Goal: Transaction & Acquisition: Purchase product/service

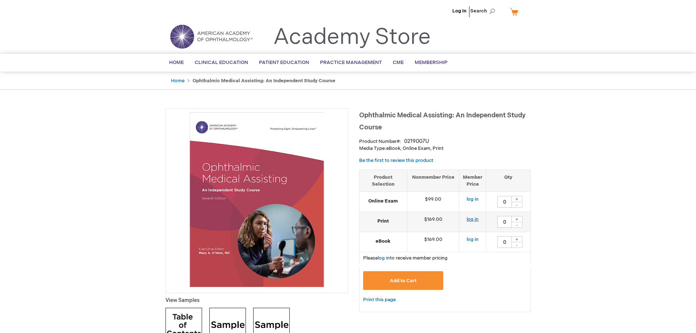
click at [475, 222] on link "log in" at bounding box center [473, 219] width 12 height 6
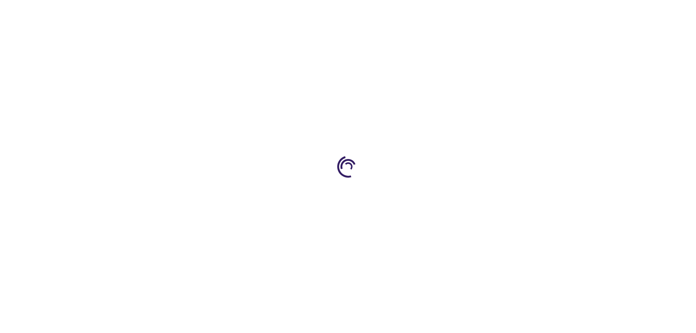
type input "0"
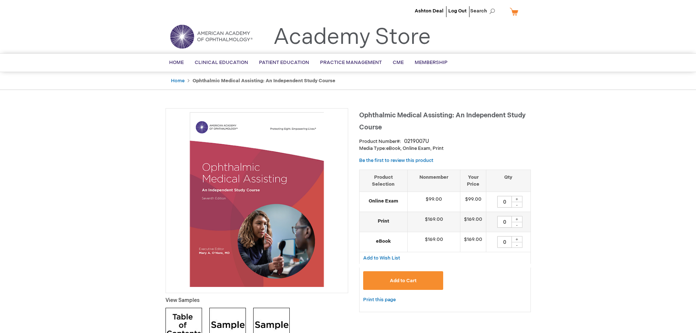
click at [520, 219] on div "+" at bounding box center [517, 219] width 11 height 6
type input "1"
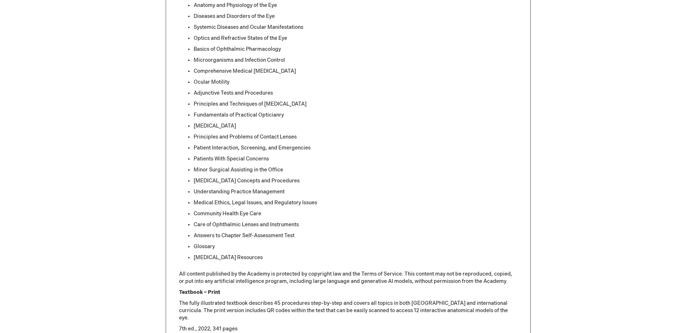
scroll to position [658, 0]
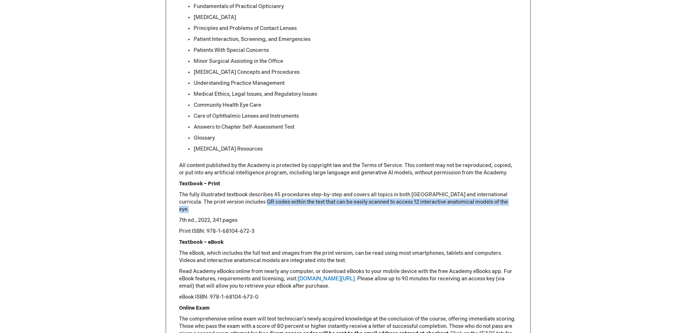
drag, startPoint x: 268, startPoint y: 200, endPoint x: 374, endPoint y: 207, distance: 105.9
click at [374, 207] on p "The fully illustrated textbook describes 45 procedures step-by-step and covers …" at bounding box center [348, 202] width 339 height 22
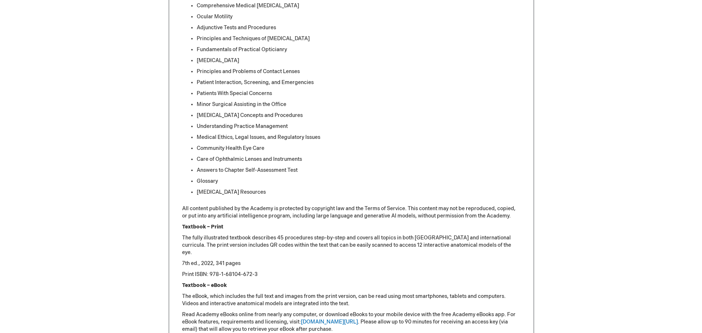
scroll to position [0, 0]
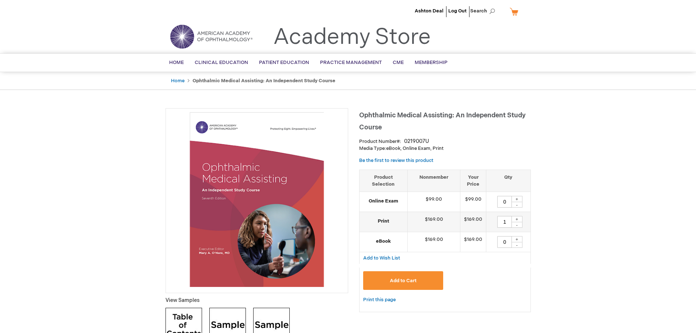
drag, startPoint x: 357, startPoint y: 231, endPoint x: 307, endPoint y: 46, distance: 190.9
click at [428, 282] on button "Add to Cart" at bounding box center [403, 280] width 80 height 19
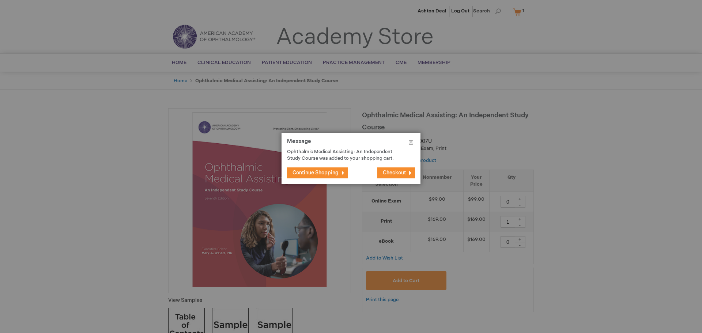
click at [399, 166] on footer "Continue Shopping Checkout" at bounding box center [351, 173] width 139 height 22
click at [400, 170] on span "Checkout" at bounding box center [394, 173] width 23 height 6
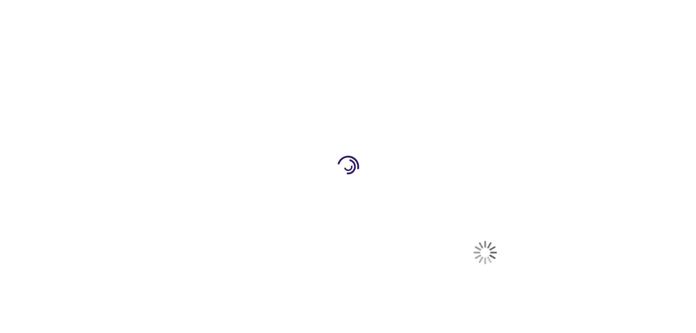
select select "US"
select select "51"
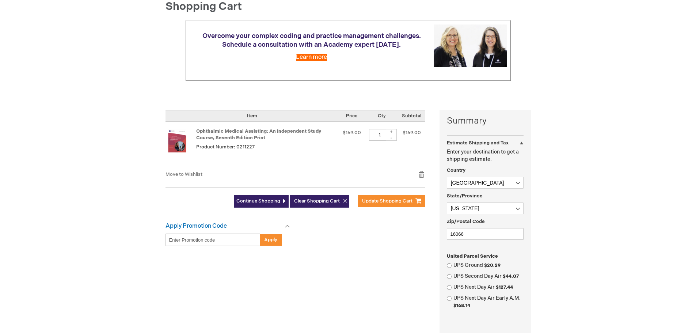
scroll to position [73, 0]
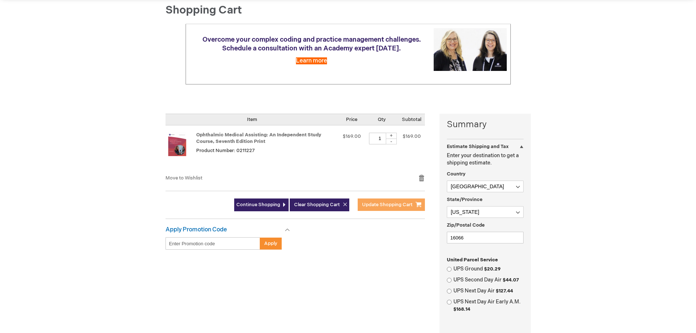
click at [388, 205] on span "Update Shopping Cart" at bounding box center [387, 205] width 50 height 6
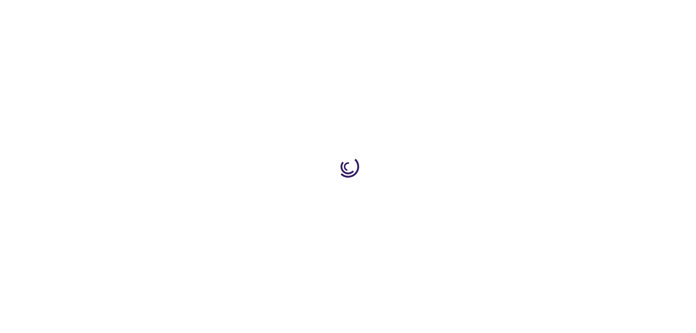
select select "US"
select select "51"
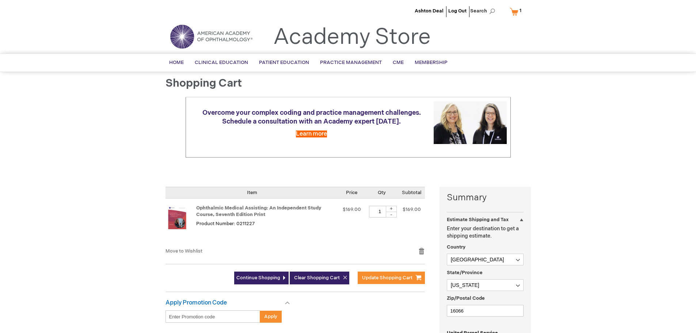
click at [518, 9] on link "My Cart 1 1 items" at bounding box center [518, 11] width 18 height 13
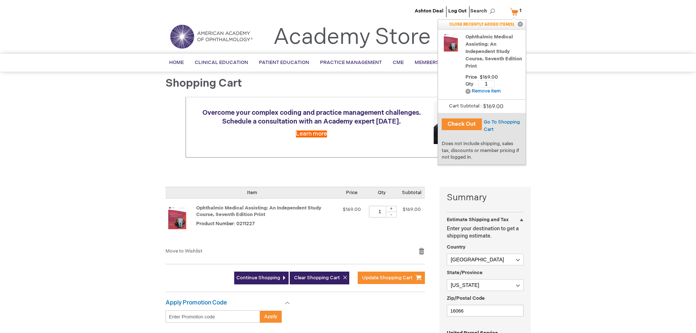
click at [471, 124] on button "Check Out" at bounding box center [462, 124] width 40 height 12
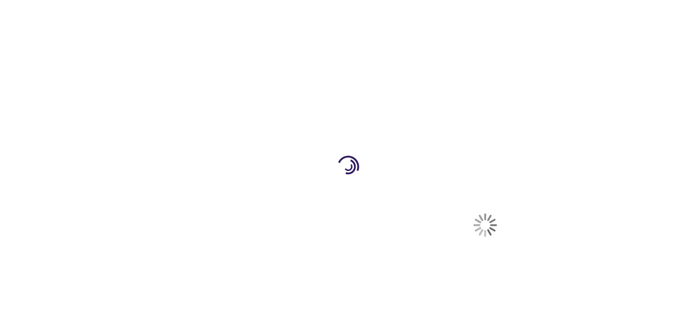
select select "US"
select select "51"
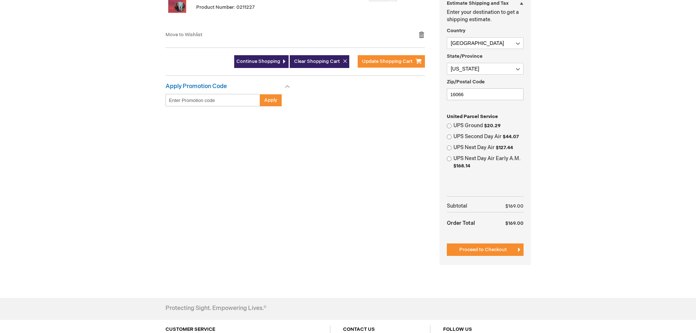
scroll to position [219, 0]
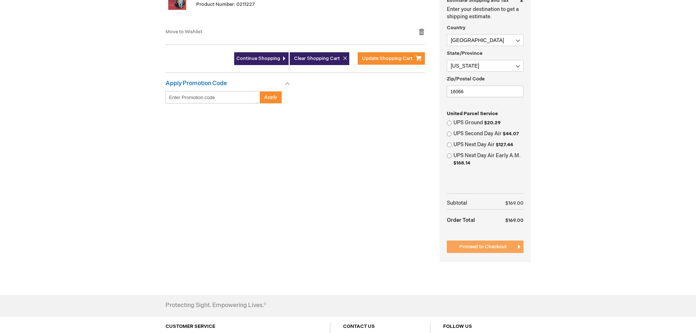
click at [472, 246] on span "Proceed to Checkout" at bounding box center [484, 247] width 48 height 6
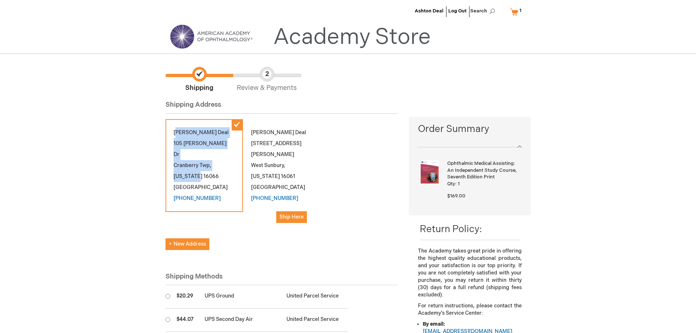
drag, startPoint x: 178, startPoint y: 131, endPoint x: 212, endPoint y: 169, distance: 51.0
click at [212, 168] on div "Ashton Deal [STREET_ADDRESS][PERSON_NAME][PERSON_NAME][US_STATE] [PHONE_NUMBER]" at bounding box center [205, 165] width 78 height 93
click at [212, 169] on div "Ashton Deal 105 Brandt Dr Cranberry Twp , Pennsylvania 16066 United States (724…" at bounding box center [205, 165] width 78 height 93
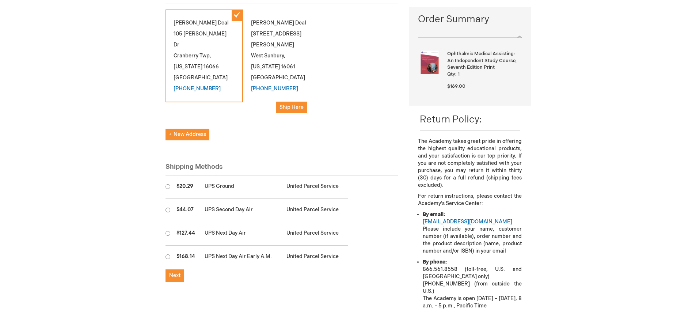
scroll to position [146, 0]
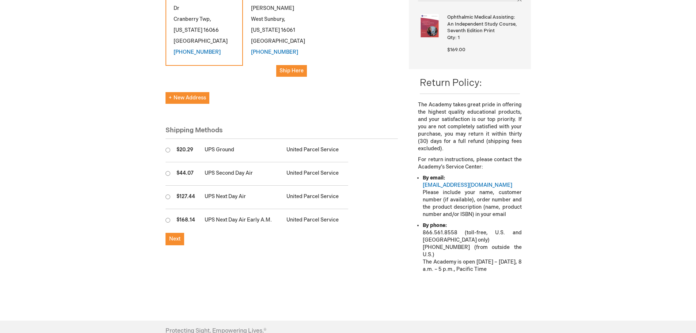
click at [225, 153] on td "UPS Ground" at bounding box center [242, 150] width 82 height 23
radio input "true"
click at [173, 241] on span "Next" at bounding box center [174, 239] width 11 height 6
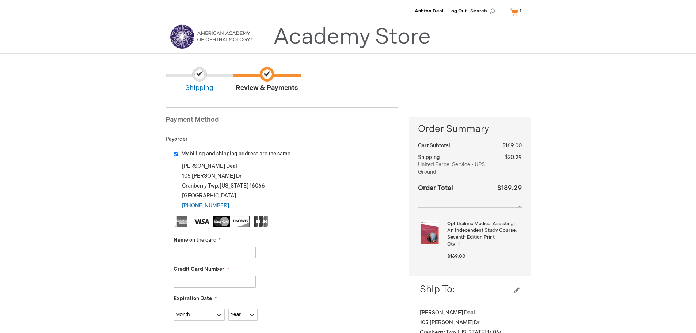
scroll to position [37, 0]
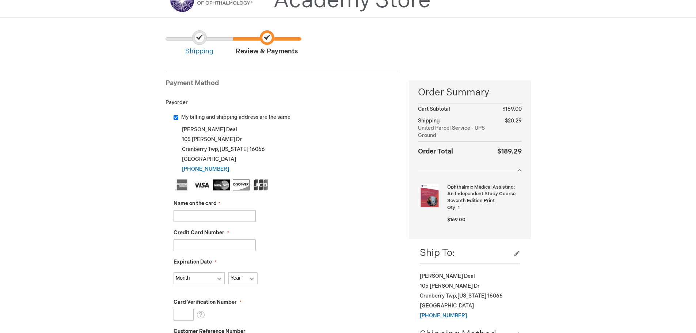
click at [221, 219] on input "Name on the card" at bounding box center [215, 216] width 82 height 12
type input "Megan McCormick"
type input "5550490024580207"
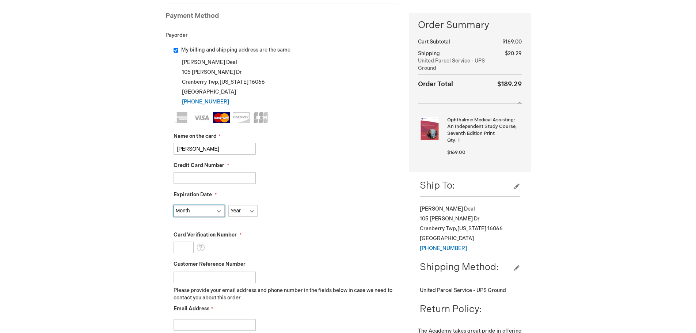
scroll to position [110, 0]
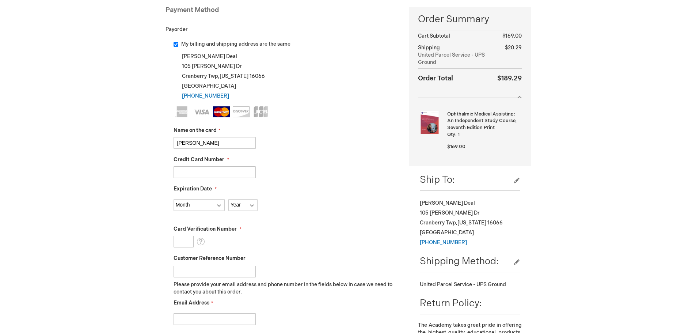
click at [206, 212] on fieldset "Name on the card Megan McCormick Credit Card Number 5550490024580207 Expiration…" at bounding box center [286, 235] width 225 height 259
click at [205, 209] on select "Month 01 - January 02 - February 03 - March 04 - April 05 - May 06 - June 07 - …" at bounding box center [199, 205] width 51 height 12
select select "10"
click at [174, 199] on select "Month 01 - January 02 - February 03 - March 04 - April 05 - May 06 - June 07 - …" at bounding box center [199, 205] width 51 height 12
click at [250, 203] on select "Year 2025 2026 2027 2028 2029 2030 2031 2032 2033 2034 2035" at bounding box center [242, 205] width 29 height 12
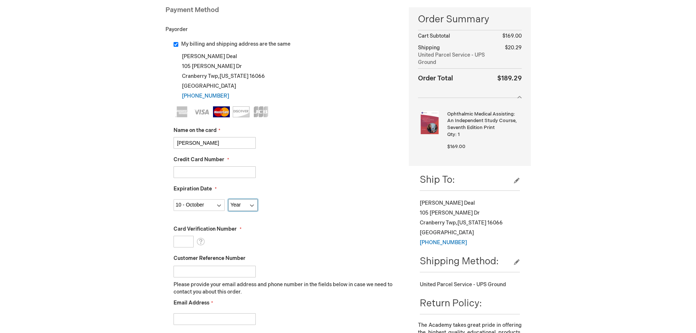
select select "2027"
click at [228, 199] on select "Year 2025 2026 2027 2028 2029 2030 2031 2032 2033 2034 2035" at bounding box center [242, 205] width 29 height 12
click at [170, 243] on div "My billing and shipping address are the same Ashton Deal 105 Brandt Dr Cranberr…" at bounding box center [282, 214] width 233 height 347
click at [178, 246] on input "Card Verification Number" at bounding box center [184, 242] width 20 height 12
type input "777"
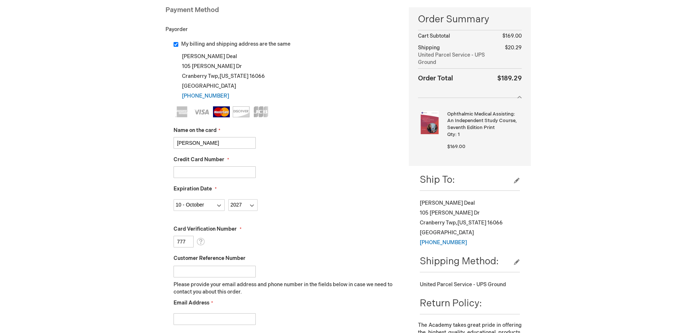
click at [328, 208] on div "Month 01 - January 02 - February 03 - March 04 - April 05 - May 06 - June 07 - …" at bounding box center [286, 203] width 225 height 15
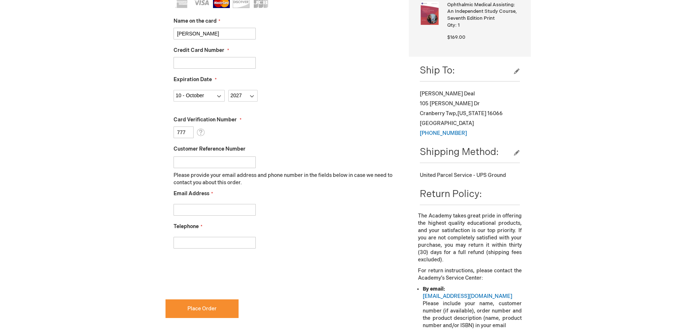
scroll to position [219, 0]
click at [219, 208] on input "Email Address" at bounding box center [215, 210] width 82 height 12
type input "mmccormick@scottandchristie.com"
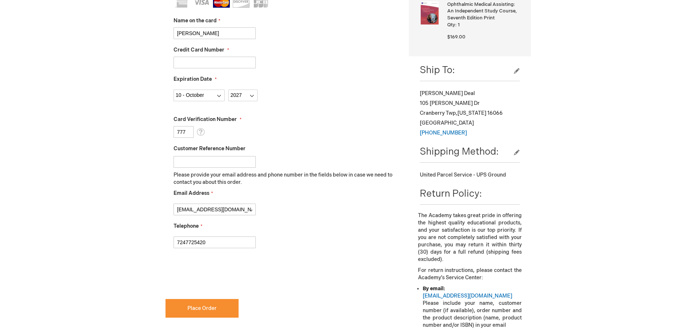
type input "7247725420"
checkbox input "true"
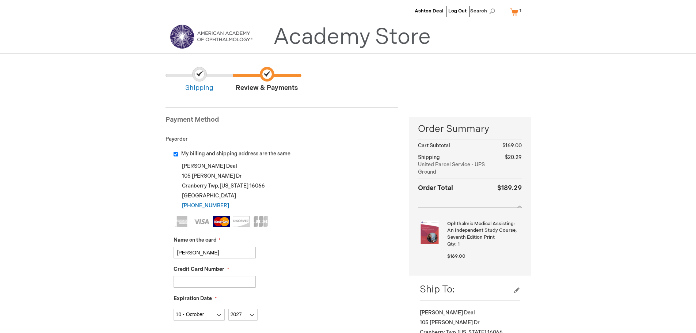
click at [189, 151] on span "My billing and shipping address are the same" at bounding box center [235, 154] width 109 height 6
click at [178, 152] on input "My billing and shipping address are the same" at bounding box center [176, 154] width 5 height 5
checkbox input "false"
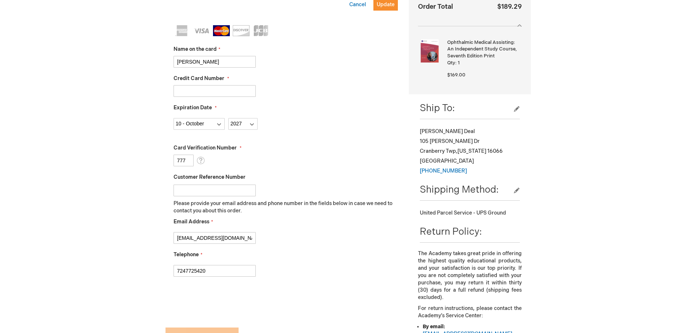
scroll to position [73, 0]
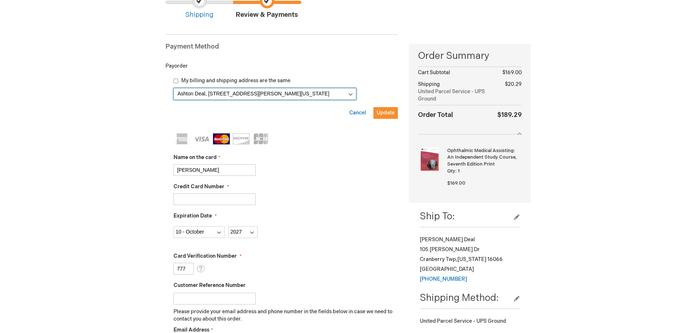
click at [246, 92] on select "Ashton Deal, 105 Brandt Dr , Cranberry Twp, Pennsylvania 16066, United States A…" at bounding box center [265, 94] width 183 height 12
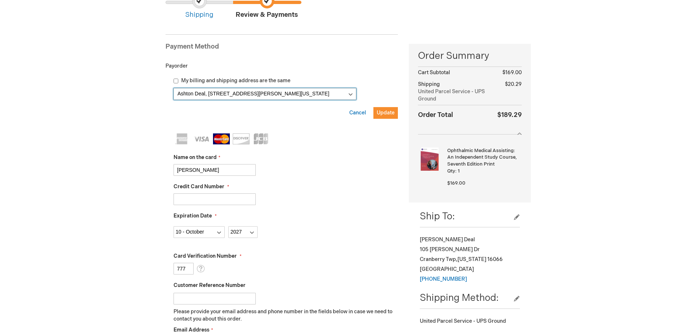
select select
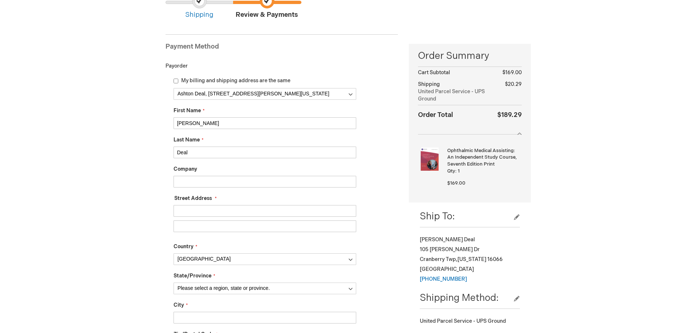
drag, startPoint x: 216, startPoint y: 123, endPoint x: 75, endPoint y: 125, distance: 141.1
type input "Megan"
type input "McCormick"
type input "1"
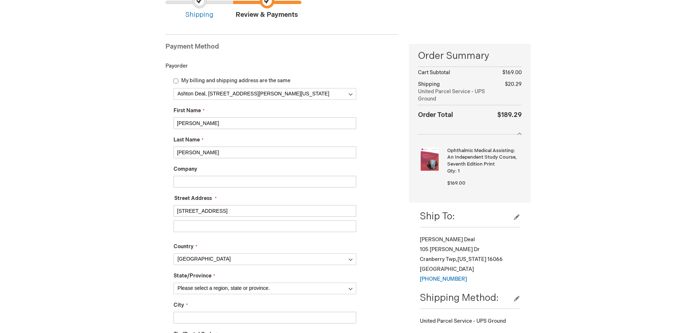
type input "5775 Glenridge Drive"
select select "51"
type input "Cranberry"
type input "Atlanta"
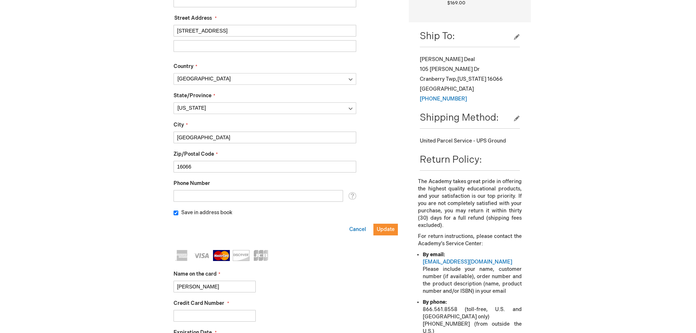
type input "16066"
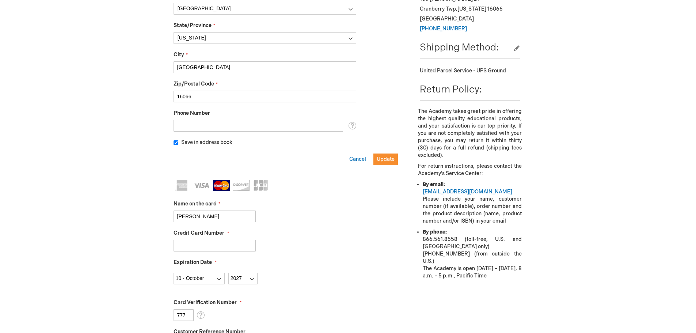
scroll to position [217, 0]
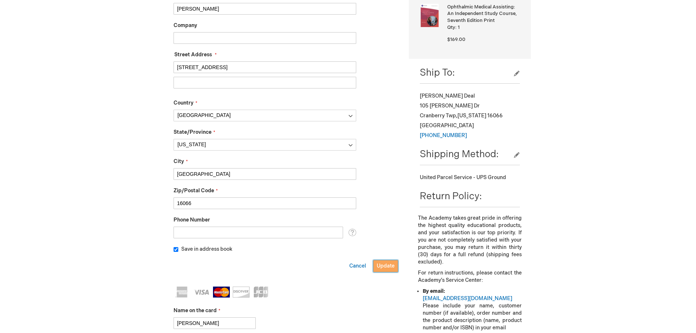
click at [394, 270] on button "Update" at bounding box center [386, 266] width 24 height 12
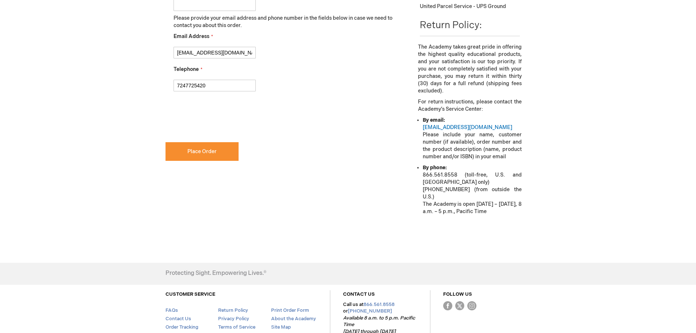
scroll to position [426, 0]
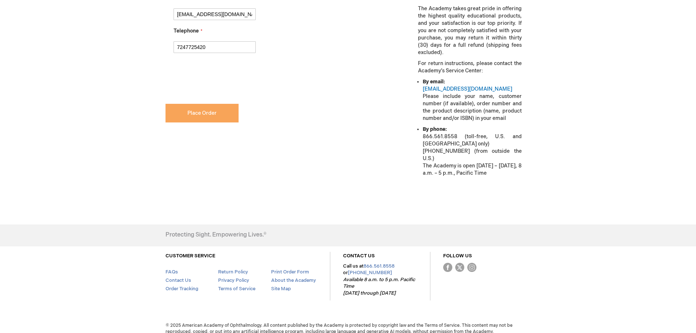
click at [198, 118] on button "Place Order" at bounding box center [202, 113] width 73 height 19
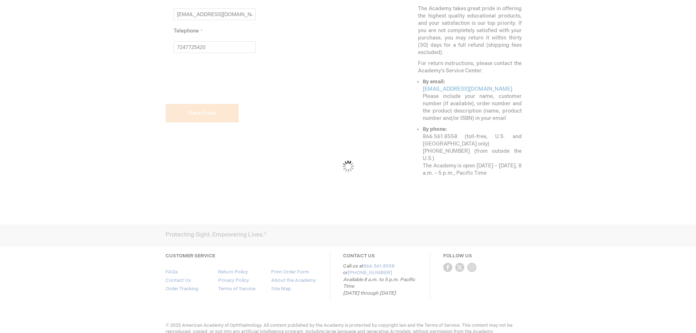
checkbox input "false"
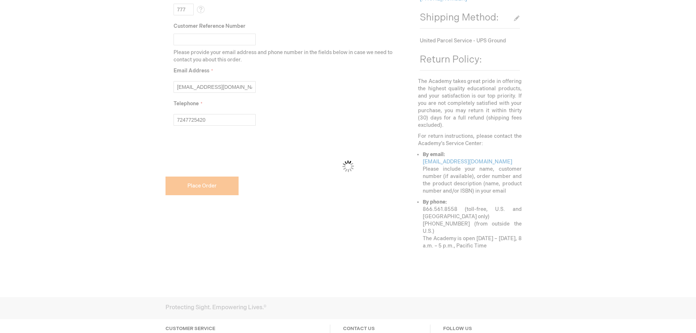
scroll to position [353, 0]
